Goal: Find specific page/section: Find specific page/section

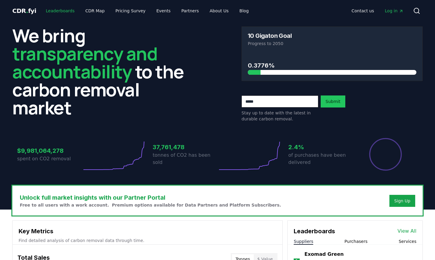
click at [58, 10] on link "Leaderboards" at bounding box center [60, 10] width 38 height 11
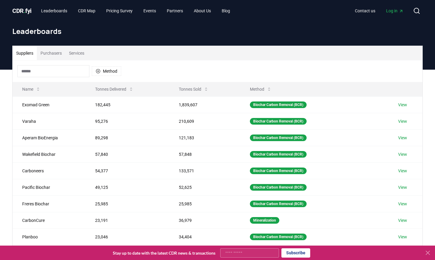
click at [46, 69] on input at bounding box center [53, 71] width 72 height 12
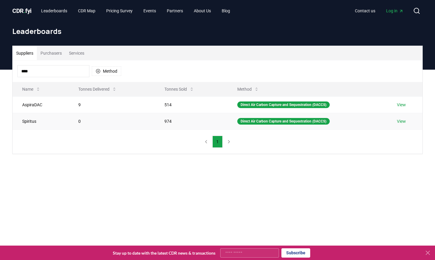
type input "****"
click at [400, 120] on link "View" at bounding box center [401, 121] width 9 height 6
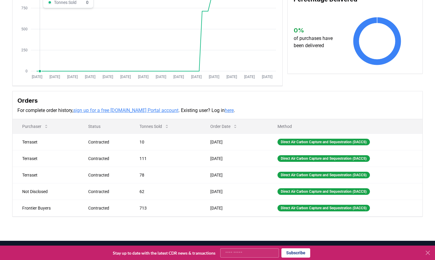
scroll to position [94, 0]
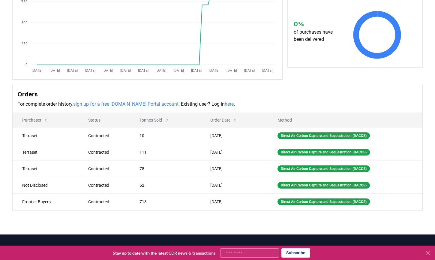
click at [181, 105] on p "For complete order history, sign up for a free CDR.fyi Portal account . Existin…" at bounding box center [217, 103] width 400 height 7
